Goal: Find specific page/section: Find specific page/section

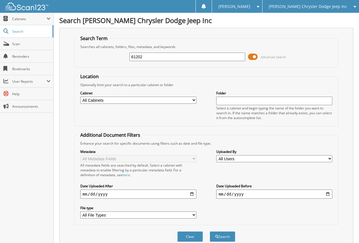
type input "61202"
click at [210, 231] on button "Search" at bounding box center [223, 236] width 26 height 11
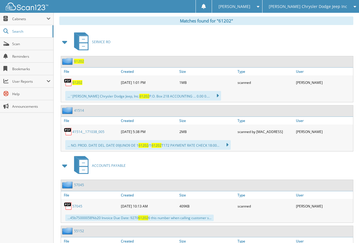
scroll to position [256, 0]
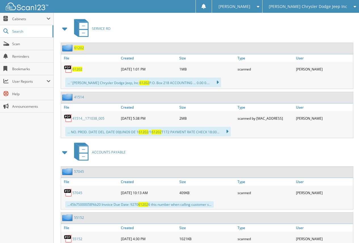
click at [78, 48] on span "61202" at bounding box center [79, 47] width 10 height 5
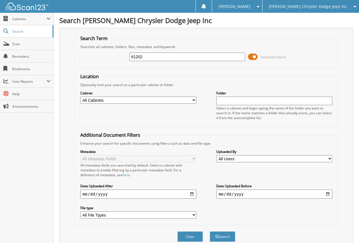
drag, startPoint x: 162, startPoint y: 56, endPoint x: 63, endPoint y: 57, distance: 99.4
click at [63, 57] on div "Search Term Searches all cabinets, folders, files, metadata, and keywords 61202…" at bounding box center [206, 139] width 294 height 222
type input "61649"
click at [210, 231] on button "Search" at bounding box center [223, 236] width 26 height 11
click at [28, 47] on link "Scan" at bounding box center [26, 44] width 53 height 12
